Goal: Task Accomplishment & Management: Use online tool/utility

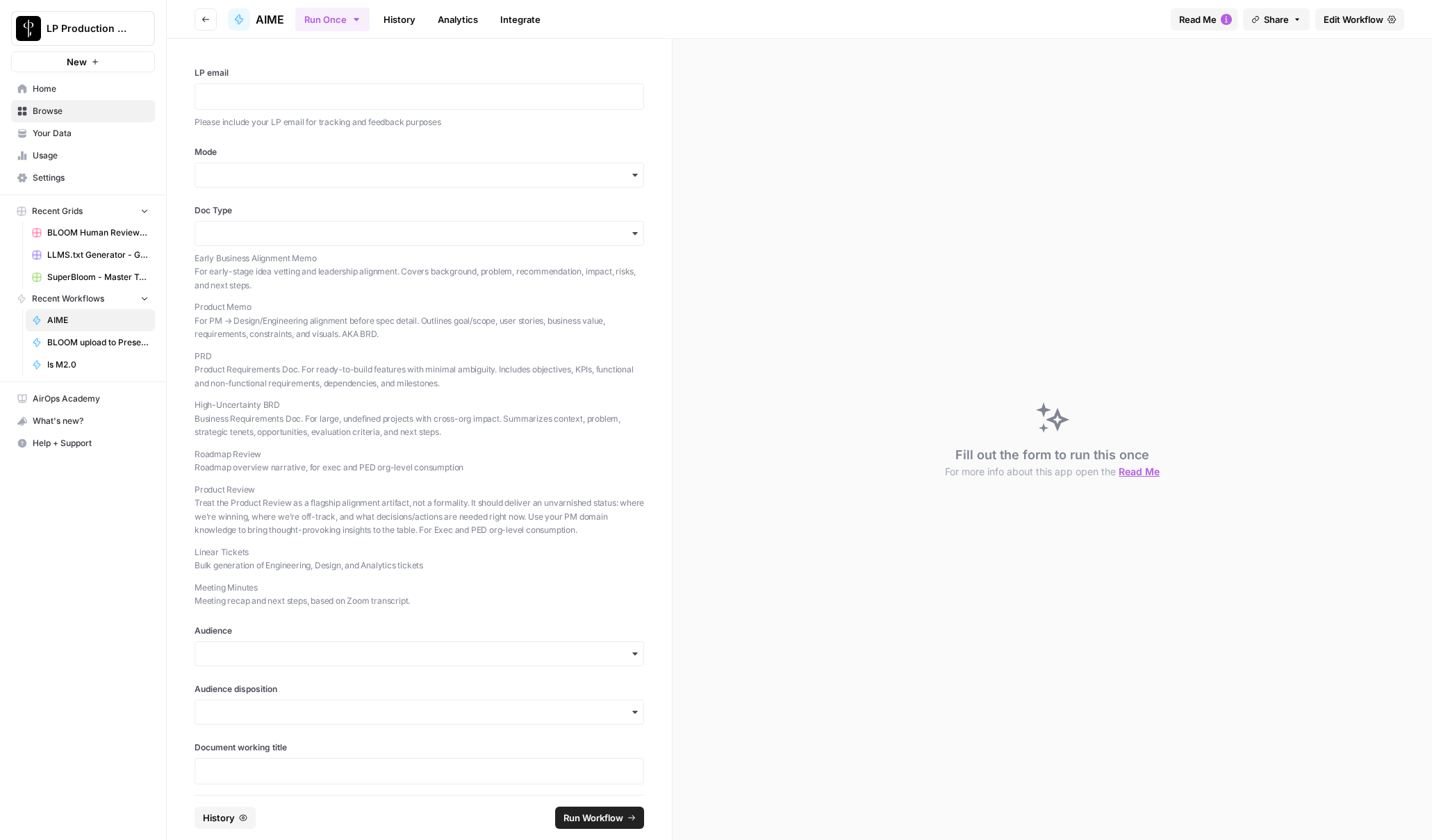
click at [1369, 17] on span "Edit Workflow" at bounding box center [1353, 20] width 60 height 14
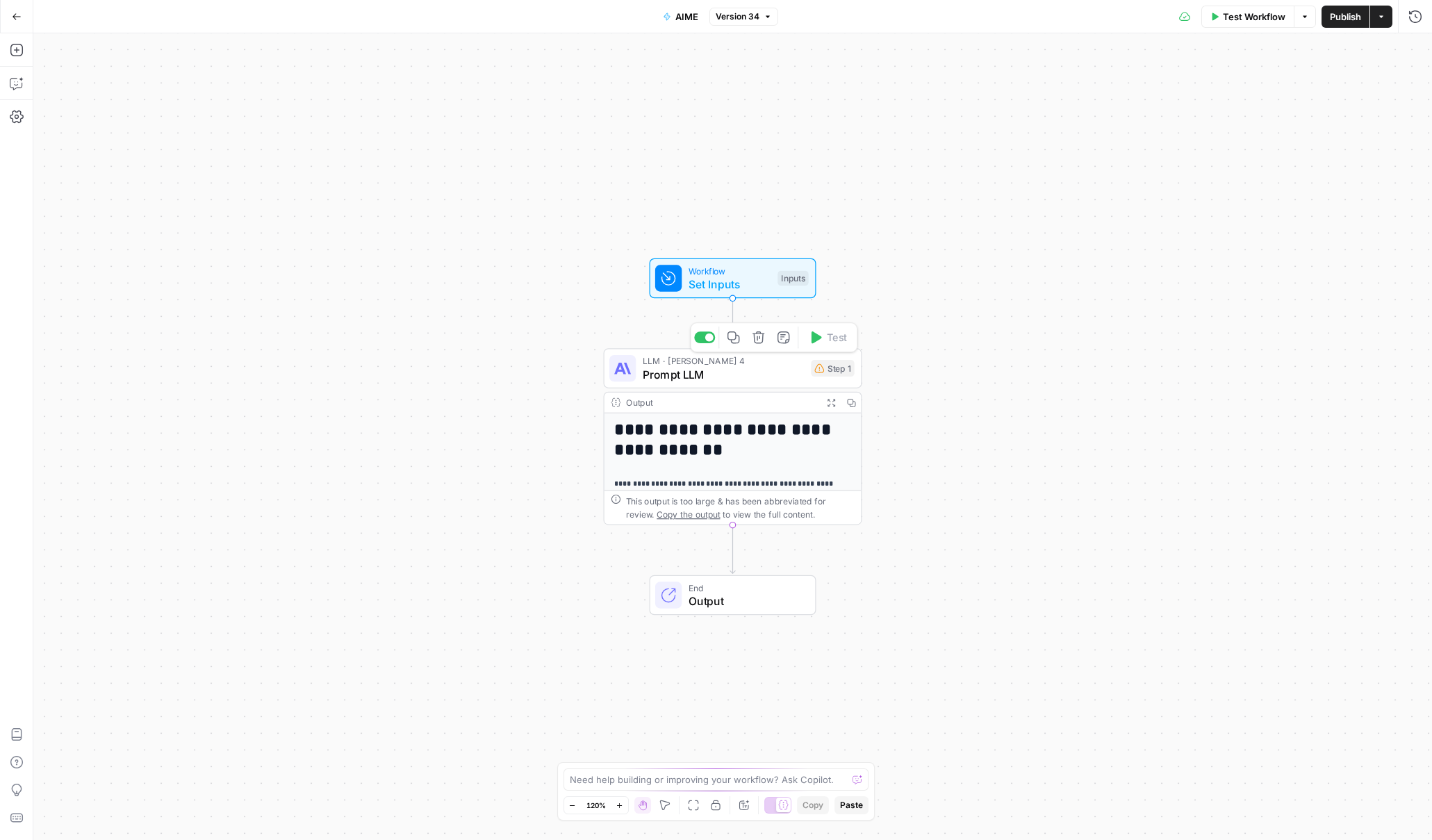
click at [743, 368] on span "Prompt LLM" at bounding box center [724, 374] width 162 height 16
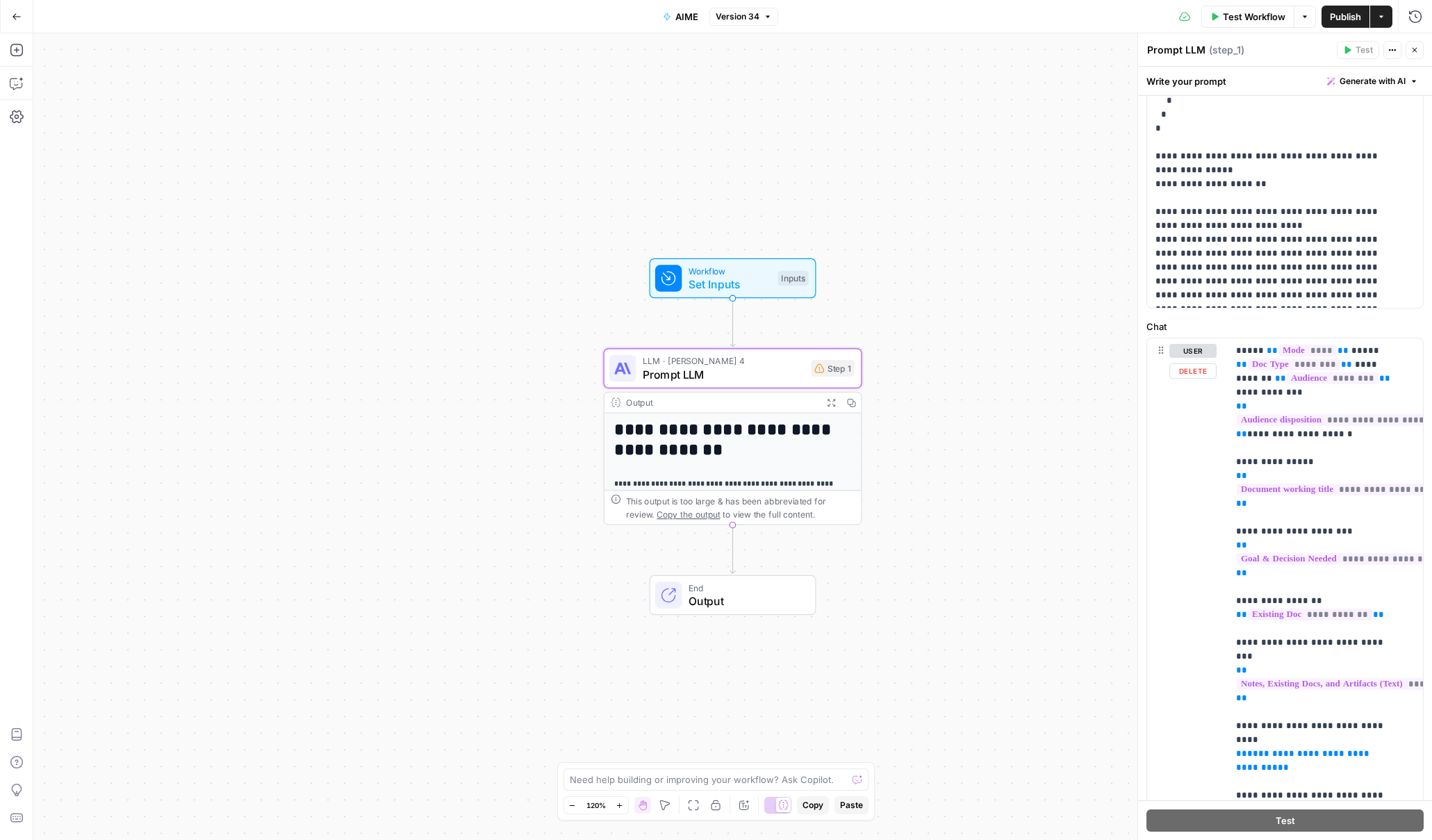
scroll to position [276, 0]
